Goal: Information Seeking & Learning: Learn about a topic

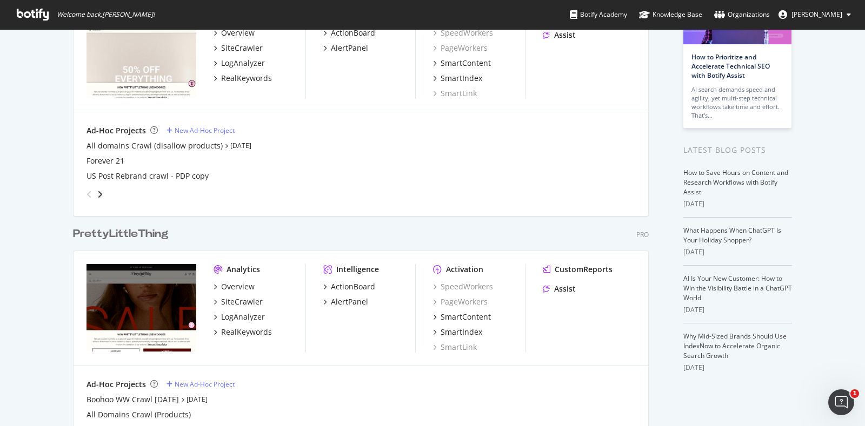
scroll to position [109, 0]
click at [230, 287] on div "Overview" at bounding box center [238, 286] width 34 height 11
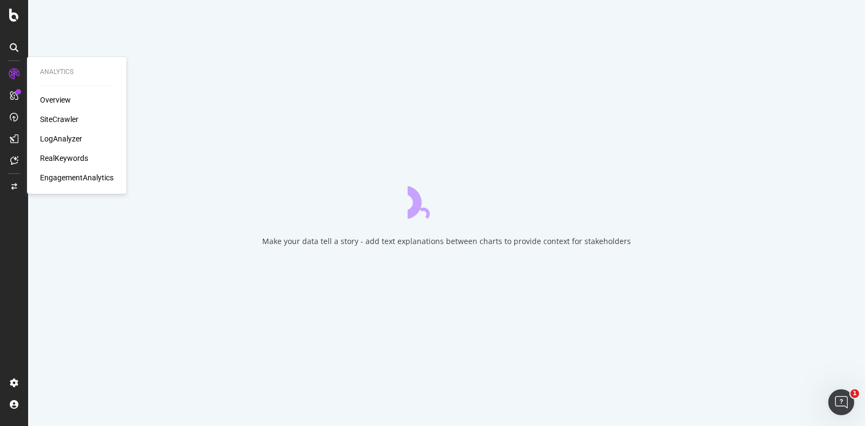
click at [61, 119] on div "SiteCrawler" at bounding box center [59, 119] width 38 height 11
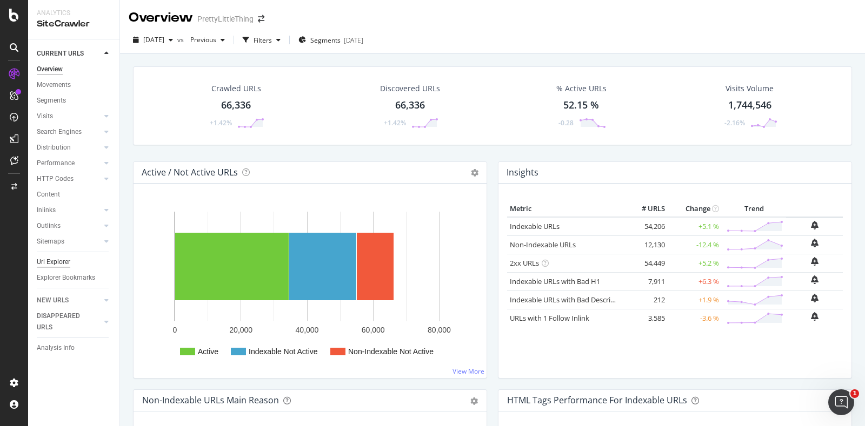
click at [63, 263] on div "Url Explorer" at bounding box center [54, 262] width 34 height 11
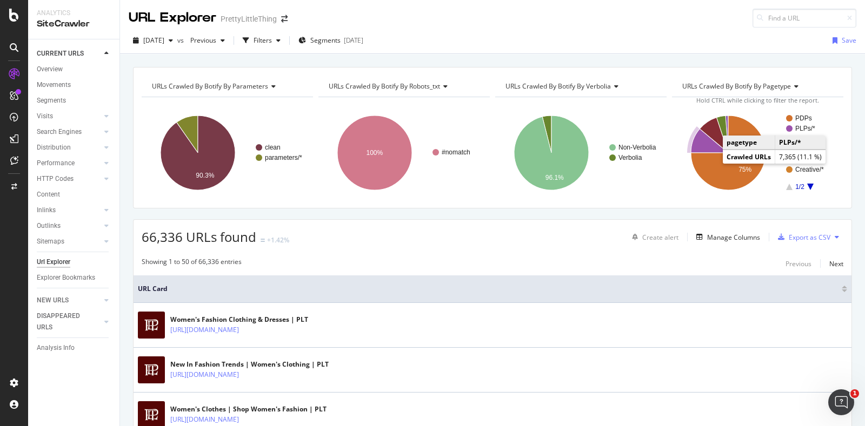
click at [795, 128] on text "PLPs/*" at bounding box center [805, 129] width 20 height 8
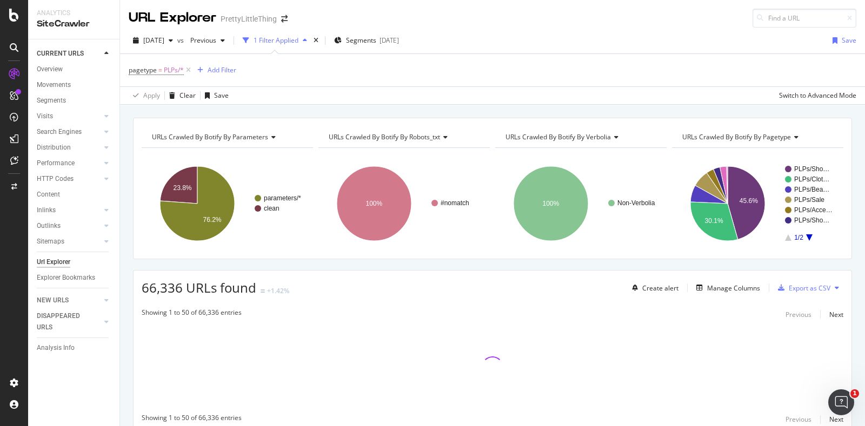
click at [835, 286] on icon at bounding box center [837, 288] width 4 height 6
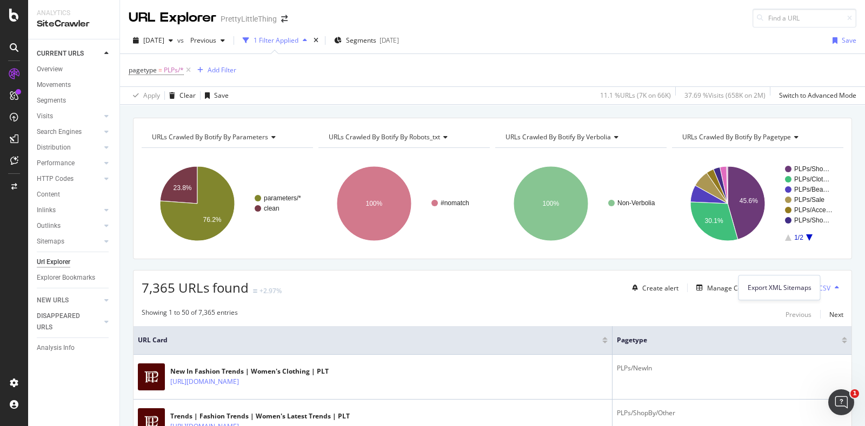
click at [830, 287] on button at bounding box center [836, 287] width 13 height 17
click at [708, 294] on div "Create alert Manage Columns Export as CSV" at bounding box center [736, 288] width 216 height 18
click at [711, 289] on div "Manage Columns" at bounding box center [733, 288] width 53 height 9
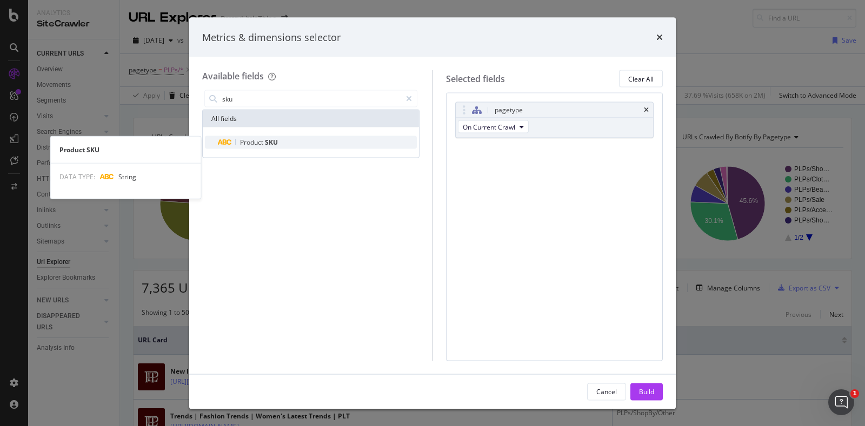
click at [281, 144] on div "Product SKU" at bounding box center [317, 142] width 199 height 13
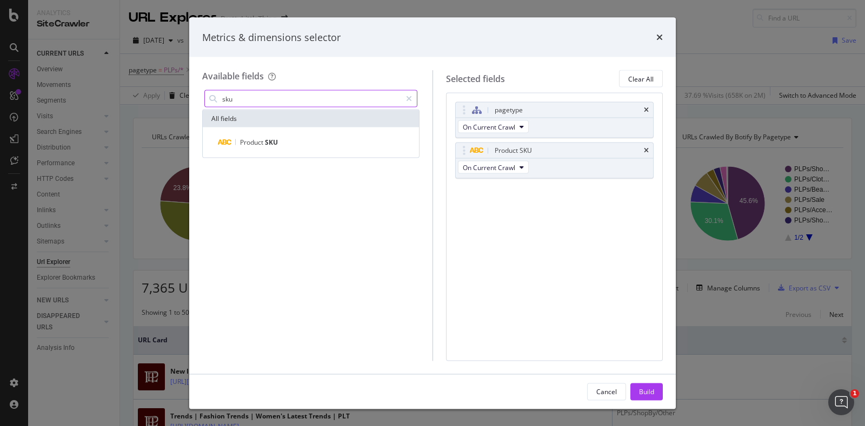
click at [365, 103] on input "sku" at bounding box center [311, 99] width 180 height 16
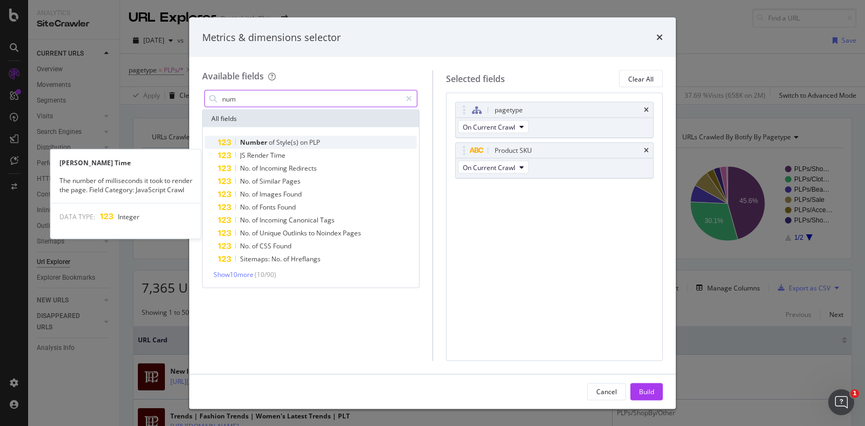
type input "num"
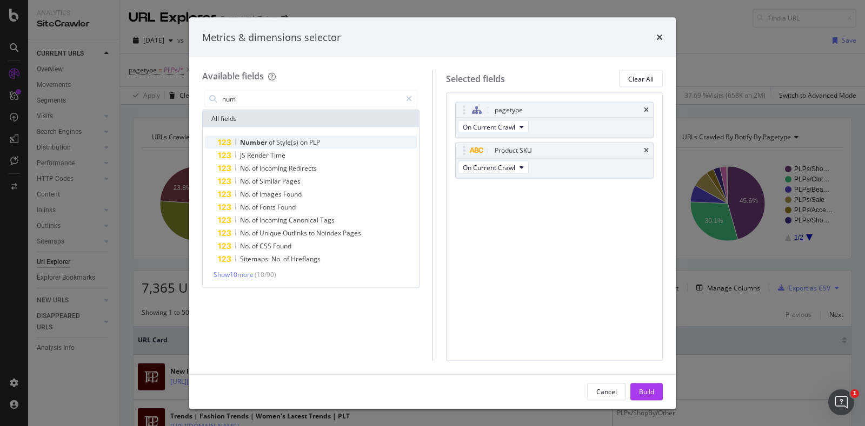
click at [324, 140] on div "Number of Style(s) on PLP" at bounding box center [317, 142] width 199 height 13
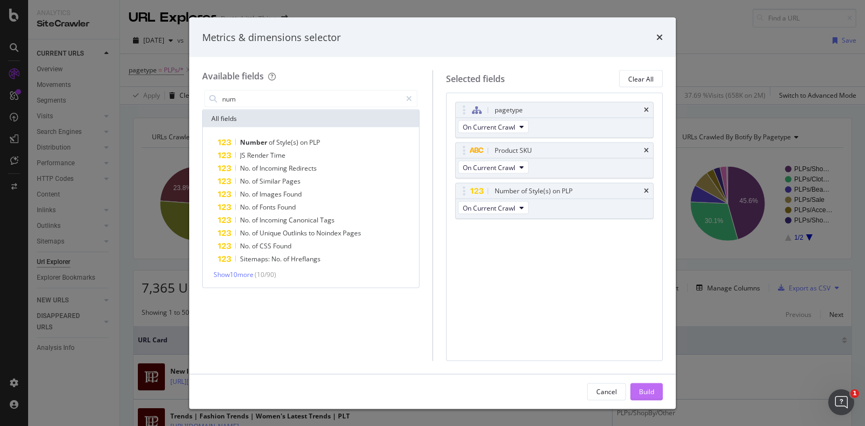
click at [642, 391] on div "Build" at bounding box center [646, 391] width 15 height 9
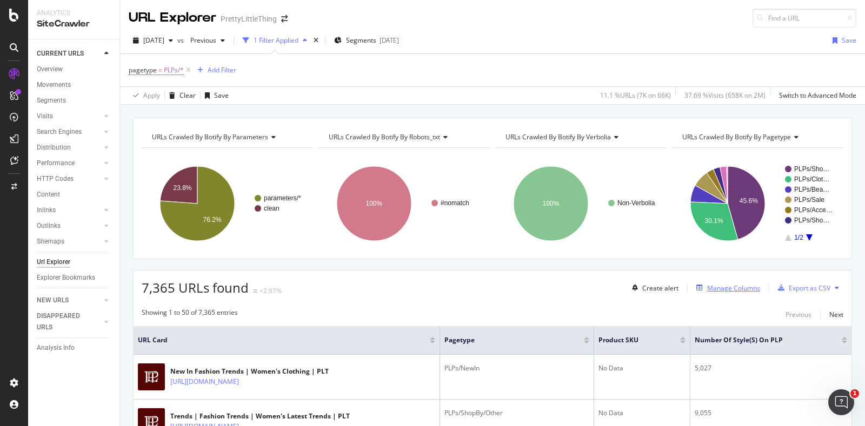
click at [716, 290] on div "Manage Columns" at bounding box center [733, 288] width 53 height 9
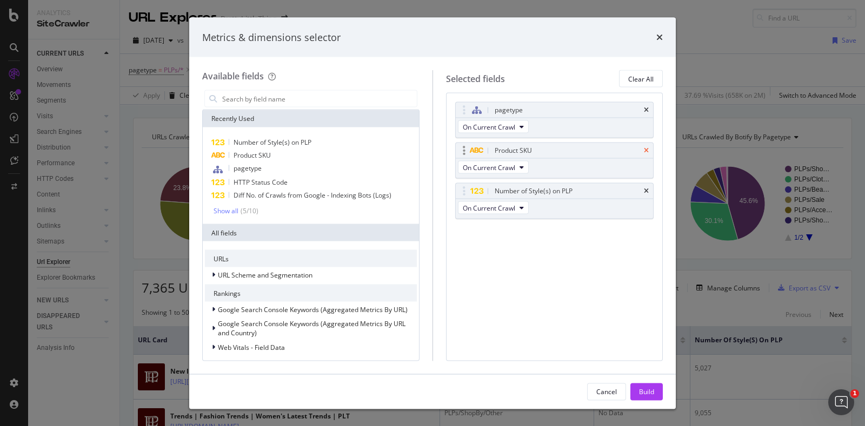
click at [646, 152] on icon "times" at bounding box center [646, 151] width 5 height 6
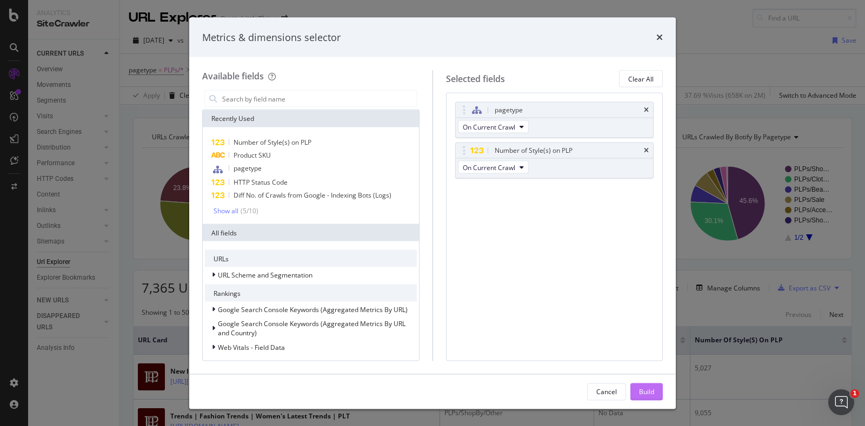
click at [643, 393] on div "Build" at bounding box center [646, 391] width 15 height 9
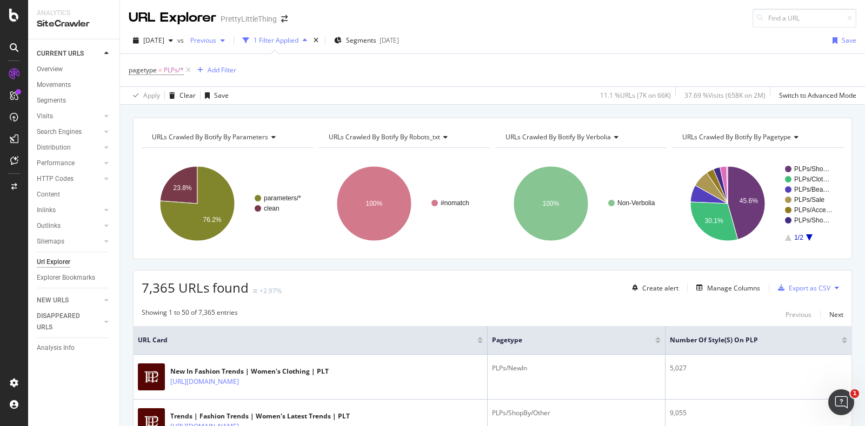
click at [216, 42] on span "Previous" at bounding box center [201, 40] width 30 height 9
click at [216, 43] on span "Previous" at bounding box center [201, 40] width 30 height 9
click at [711, 286] on div "Manage Columns" at bounding box center [733, 288] width 53 height 9
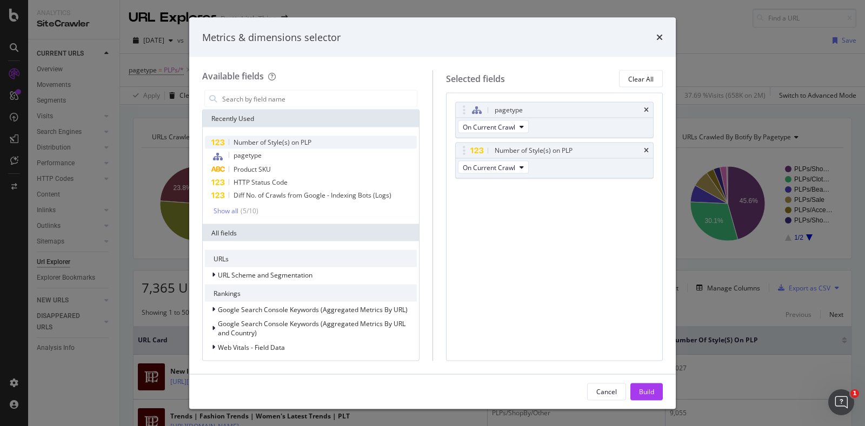
click at [285, 142] on span "Number of Style(s) on PLP" at bounding box center [273, 142] width 78 height 9
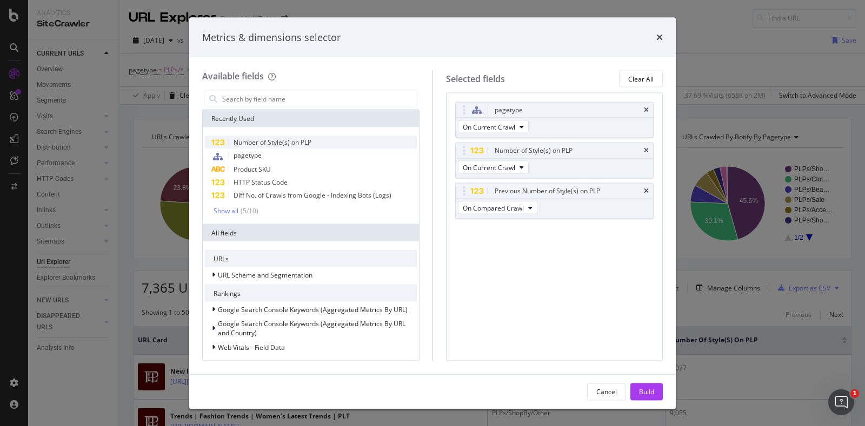
click at [285, 142] on span "Number of Style(s) on PLP" at bounding box center [273, 142] width 78 height 9
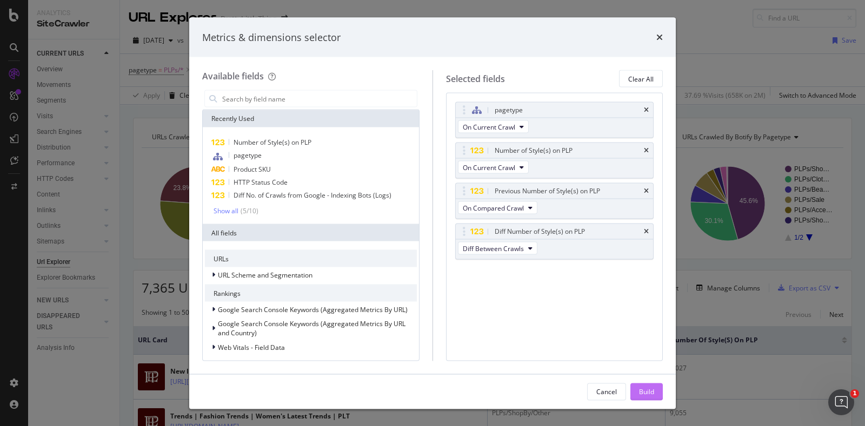
click at [646, 384] on div "Build" at bounding box center [646, 392] width 15 height 16
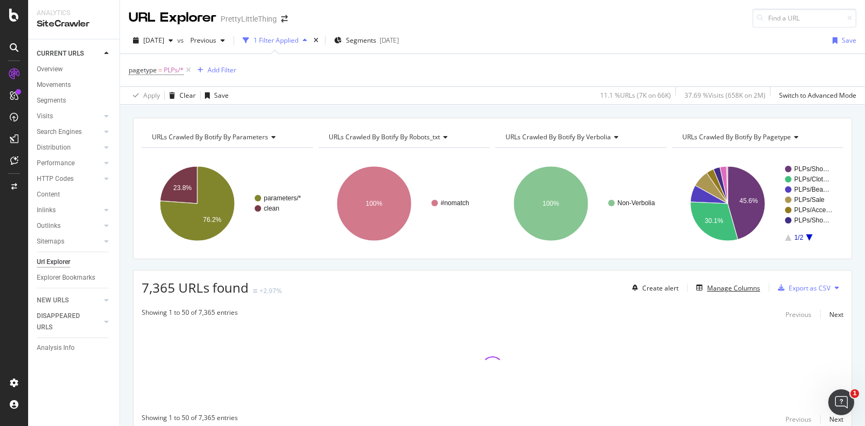
scroll to position [43, 0]
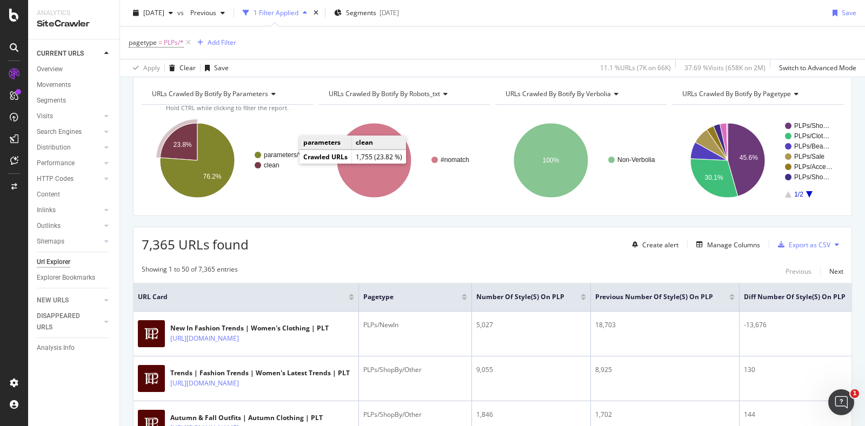
click at [266, 164] on text "clean" at bounding box center [272, 166] width 16 height 8
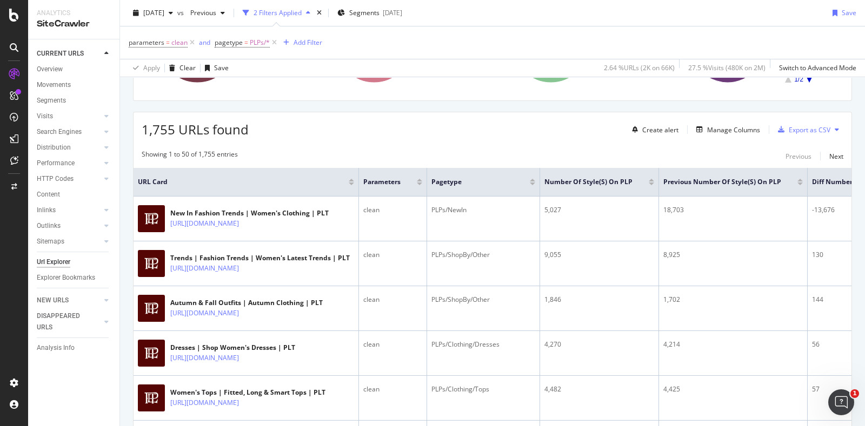
scroll to position [159, 0]
click at [723, 123] on div "Manage Columns" at bounding box center [726, 129] width 68 height 12
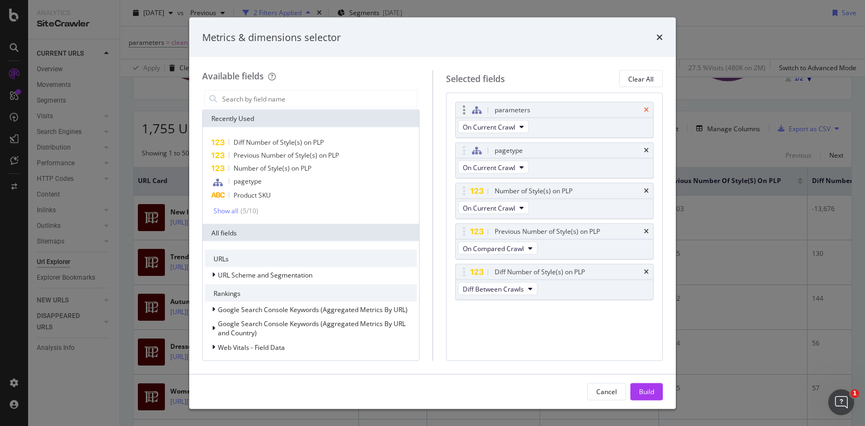
click at [647, 111] on icon "times" at bounding box center [646, 110] width 5 height 6
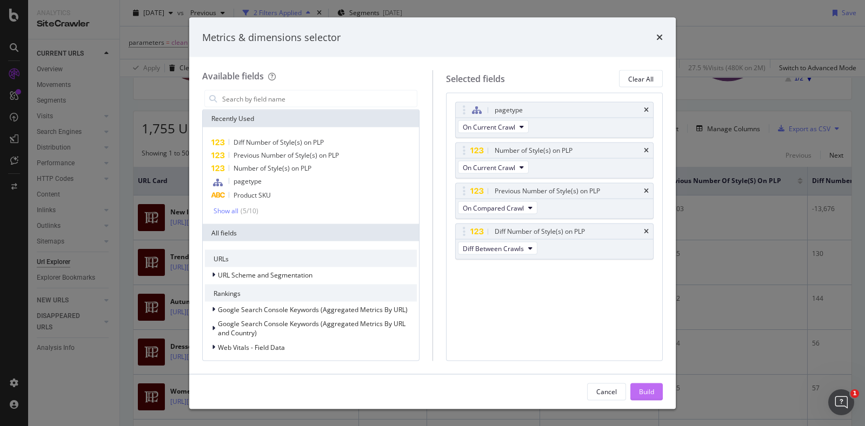
click at [647, 400] on button "Build" at bounding box center [646, 391] width 32 height 17
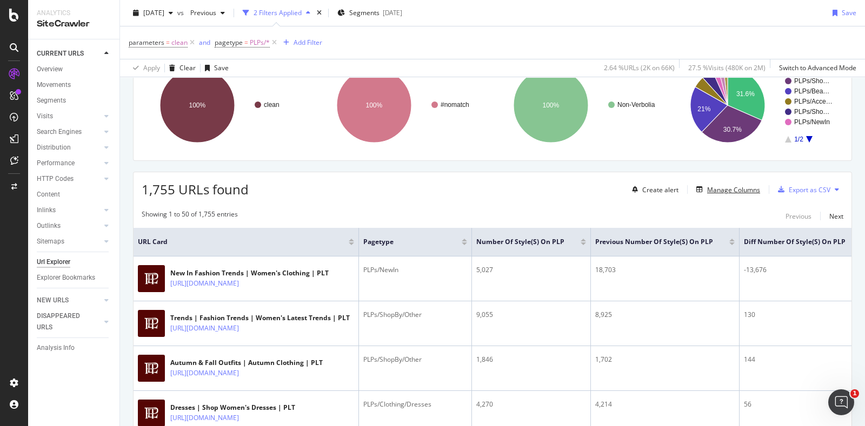
scroll to position [0, 70]
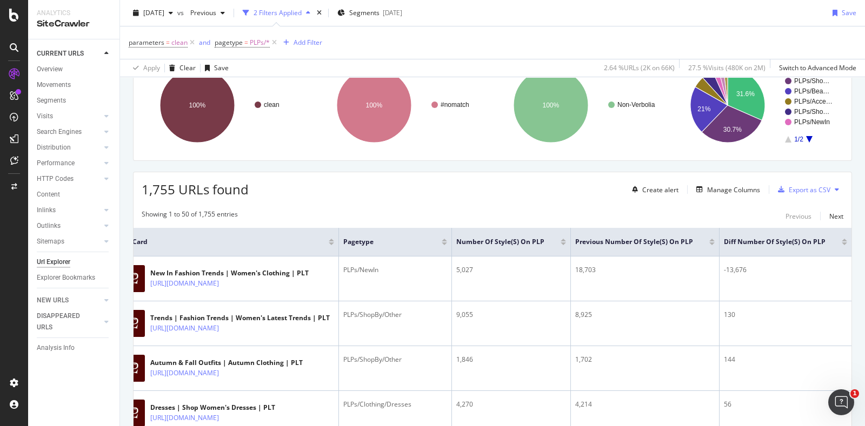
click at [842, 244] on div at bounding box center [844, 244] width 5 height 3
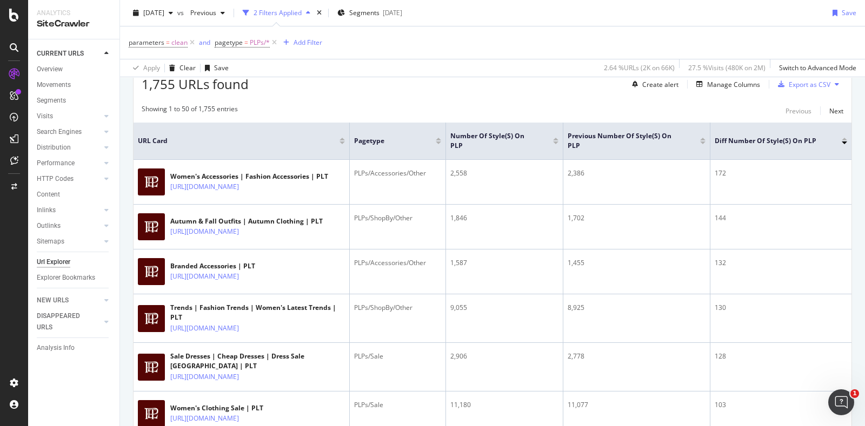
scroll to position [209, 0]
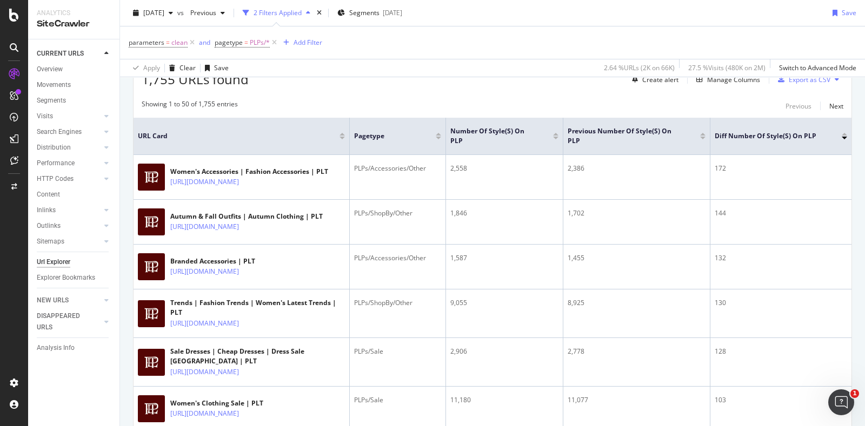
click at [842, 133] on div at bounding box center [844, 134] width 5 height 3
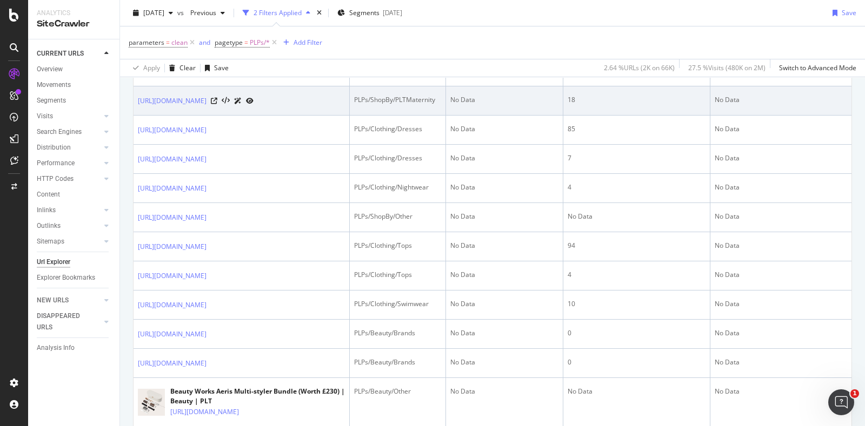
scroll to position [325, 0]
